Goal: Task Accomplishment & Management: Manage account settings

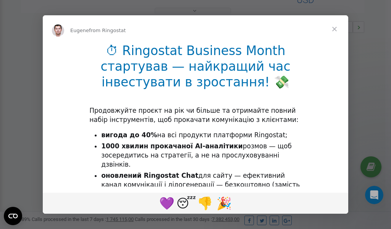
click at [336, 29] on span "Close" at bounding box center [335, 29] width 28 height 28
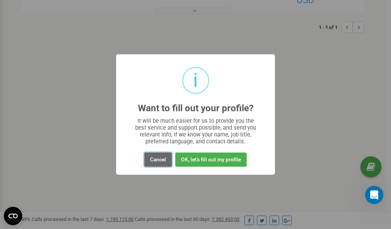
click at [158, 160] on button "Cancel" at bounding box center [158, 160] width 28 height 14
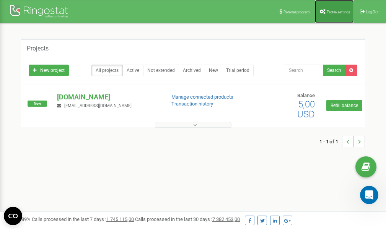
click at [331, 13] on span "Profile settings" at bounding box center [337, 12] width 23 height 4
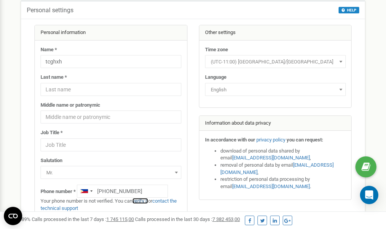
click at [142, 200] on link "verify it" at bounding box center [140, 201] width 16 height 6
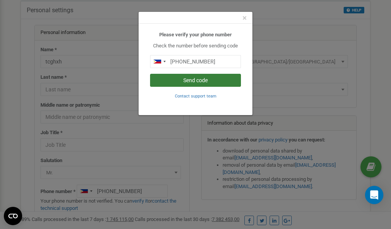
click at [194, 81] on button "Send code" at bounding box center [195, 80] width 91 height 13
